Goal: Navigation & Orientation: Find specific page/section

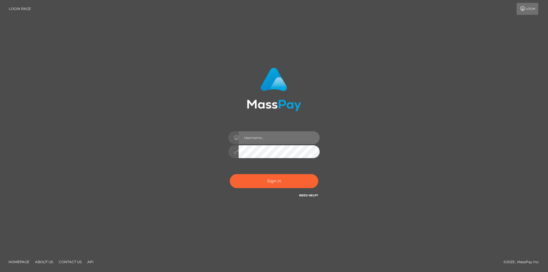
click at [266, 140] on input "text" at bounding box center [279, 137] width 81 height 13
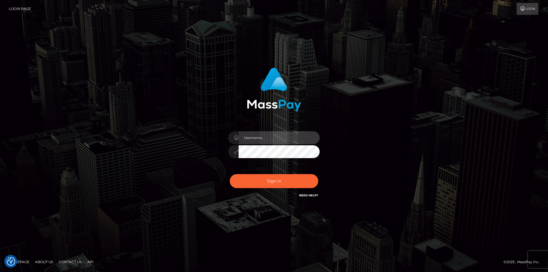
type input "alex.tp"
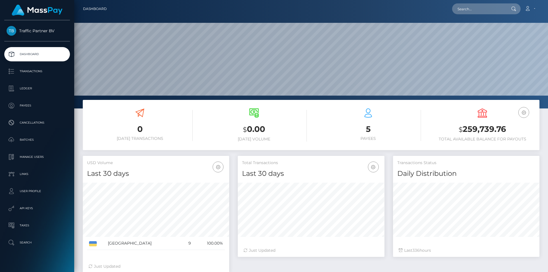
scroll to position [101, 147]
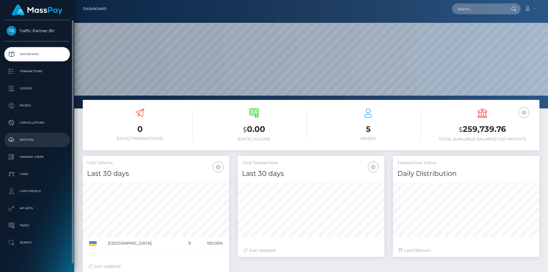
click at [33, 141] on p "Batches" at bounding box center [37, 140] width 61 height 9
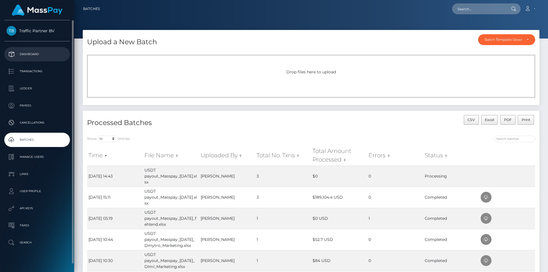
click at [29, 51] on p "Dashboard" at bounding box center [37, 54] width 61 height 9
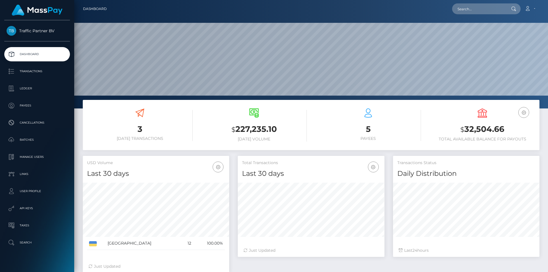
scroll to position [101, 147]
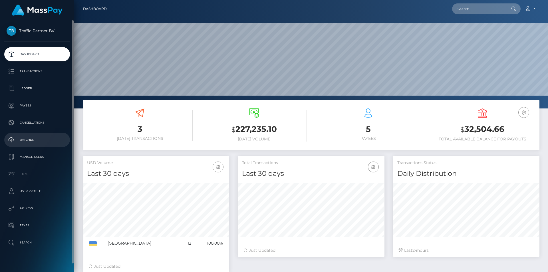
click at [29, 142] on p "Batches" at bounding box center [37, 140] width 61 height 9
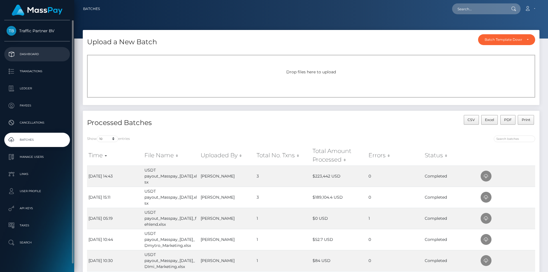
click at [37, 57] on p "Dashboard" at bounding box center [37, 54] width 61 height 9
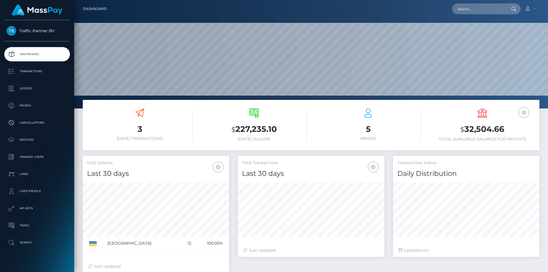
scroll to position [101, 147]
